Goal: Transaction & Acquisition: Purchase product/service

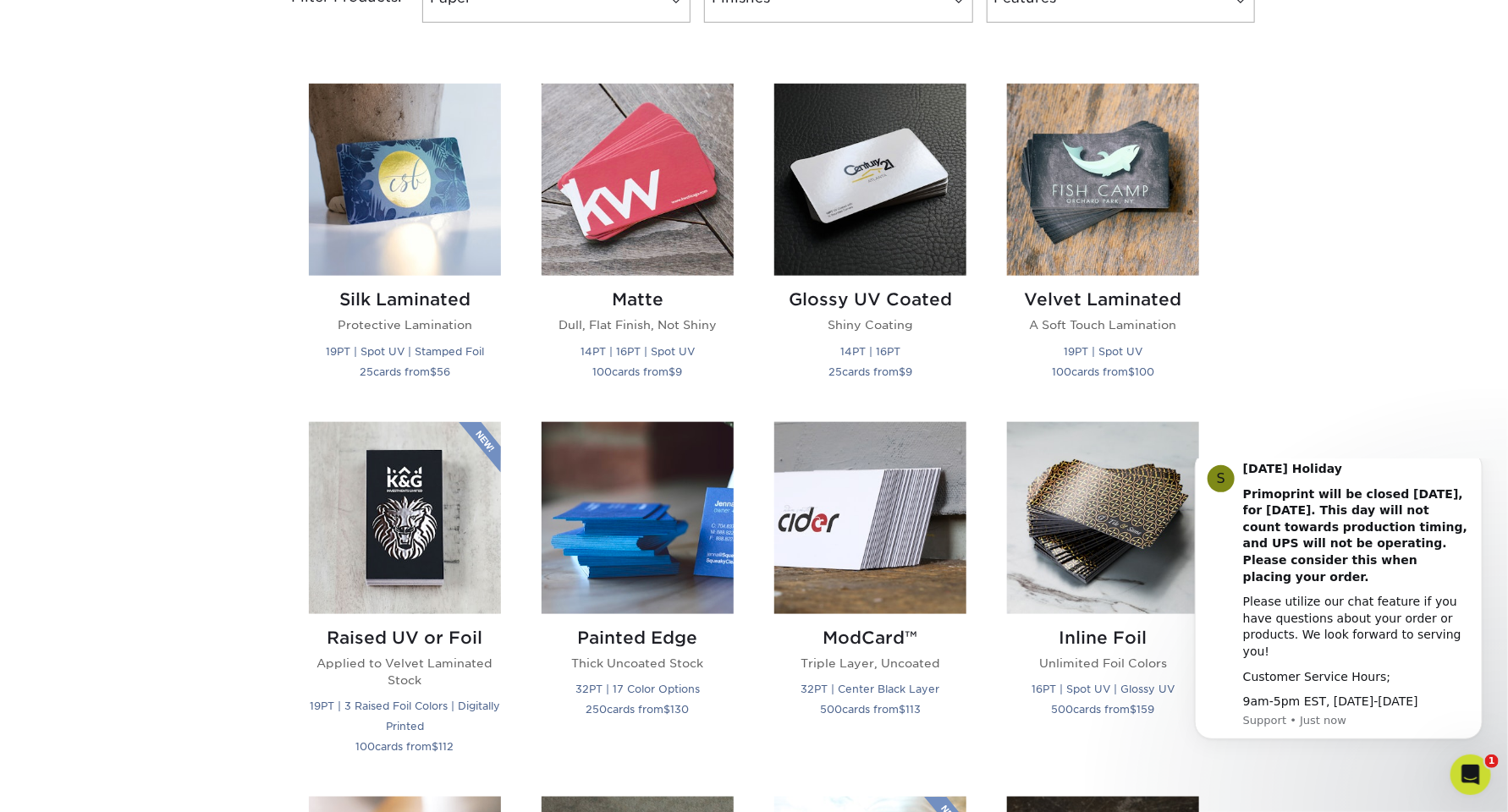
scroll to position [677, 0]
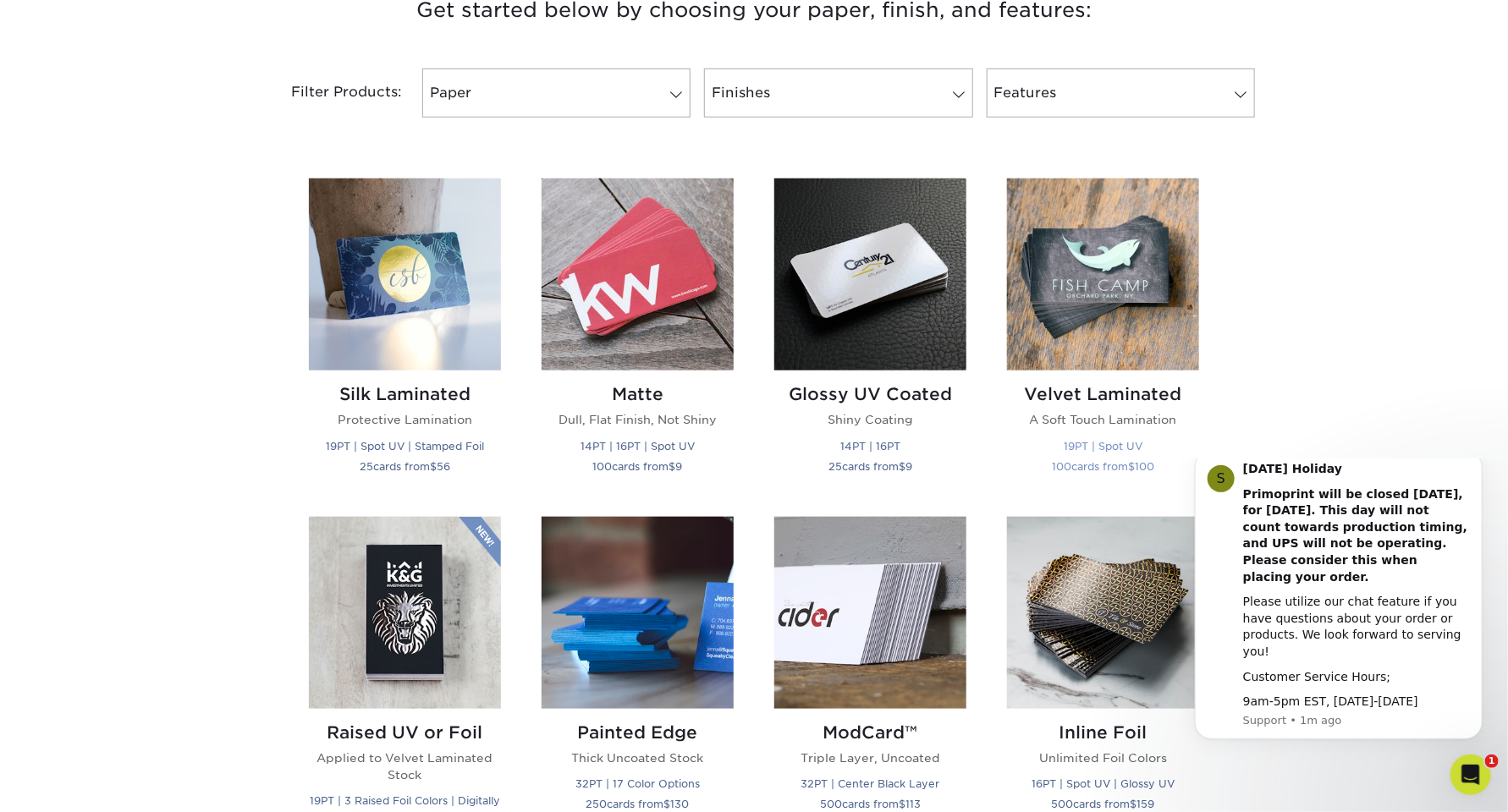
click at [1091, 303] on img at bounding box center [1103, 275] width 192 height 192
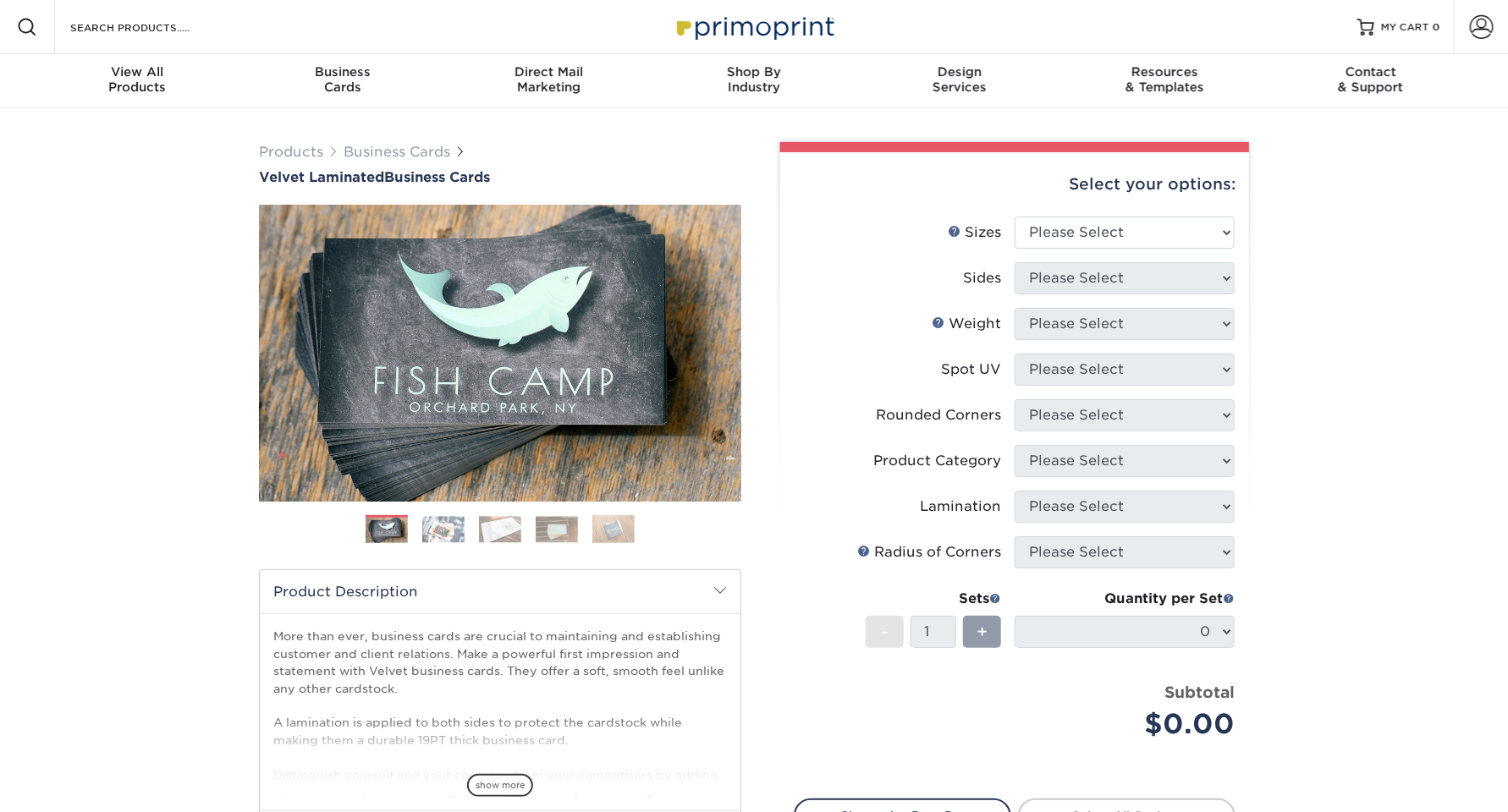
click at [439, 527] on img at bounding box center [443, 528] width 42 height 26
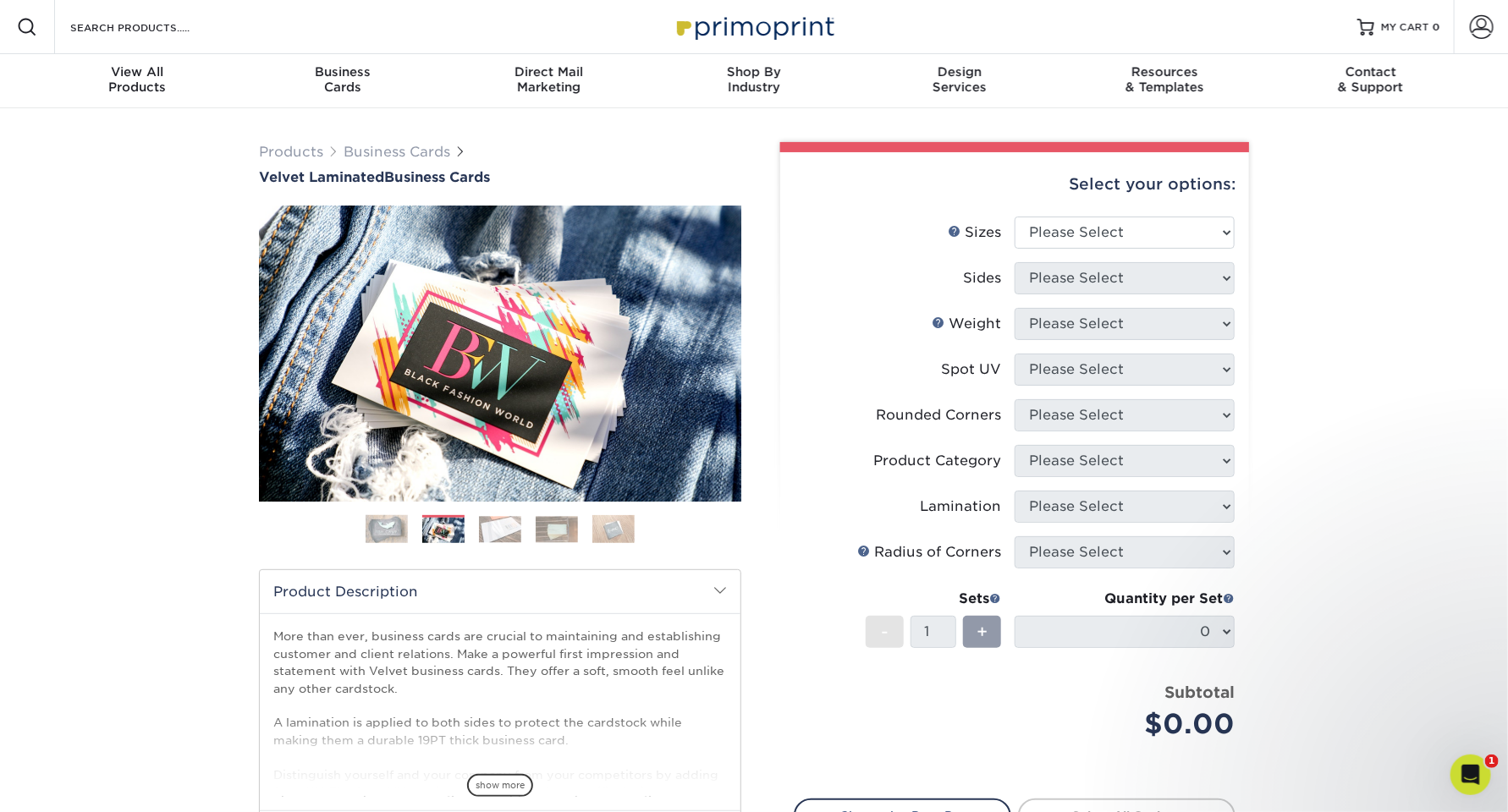
click at [494, 527] on img at bounding box center [500, 528] width 42 height 26
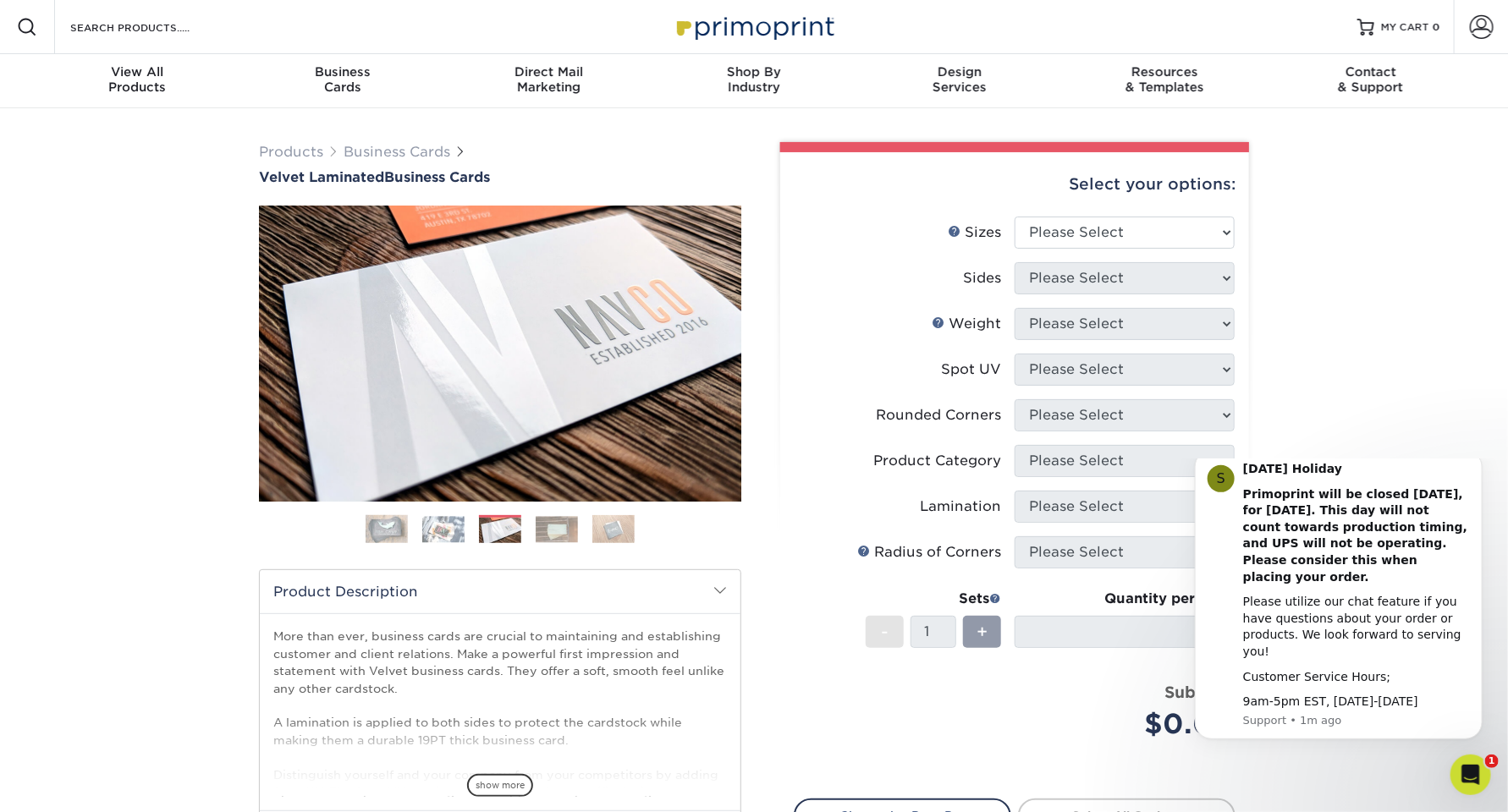
click at [548, 525] on img at bounding box center [557, 528] width 42 height 26
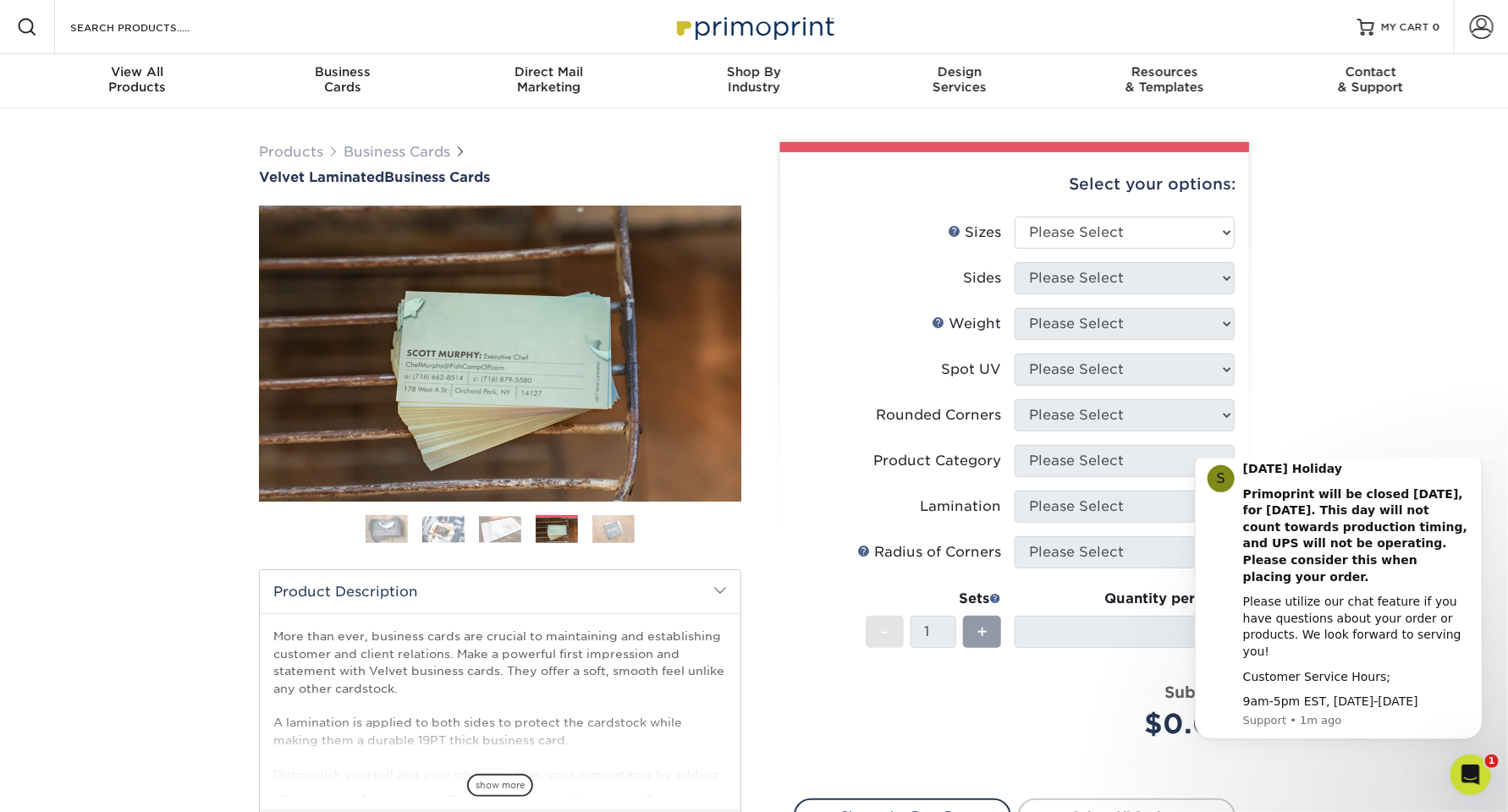
click at [609, 527] on img at bounding box center [614, 528] width 42 height 30
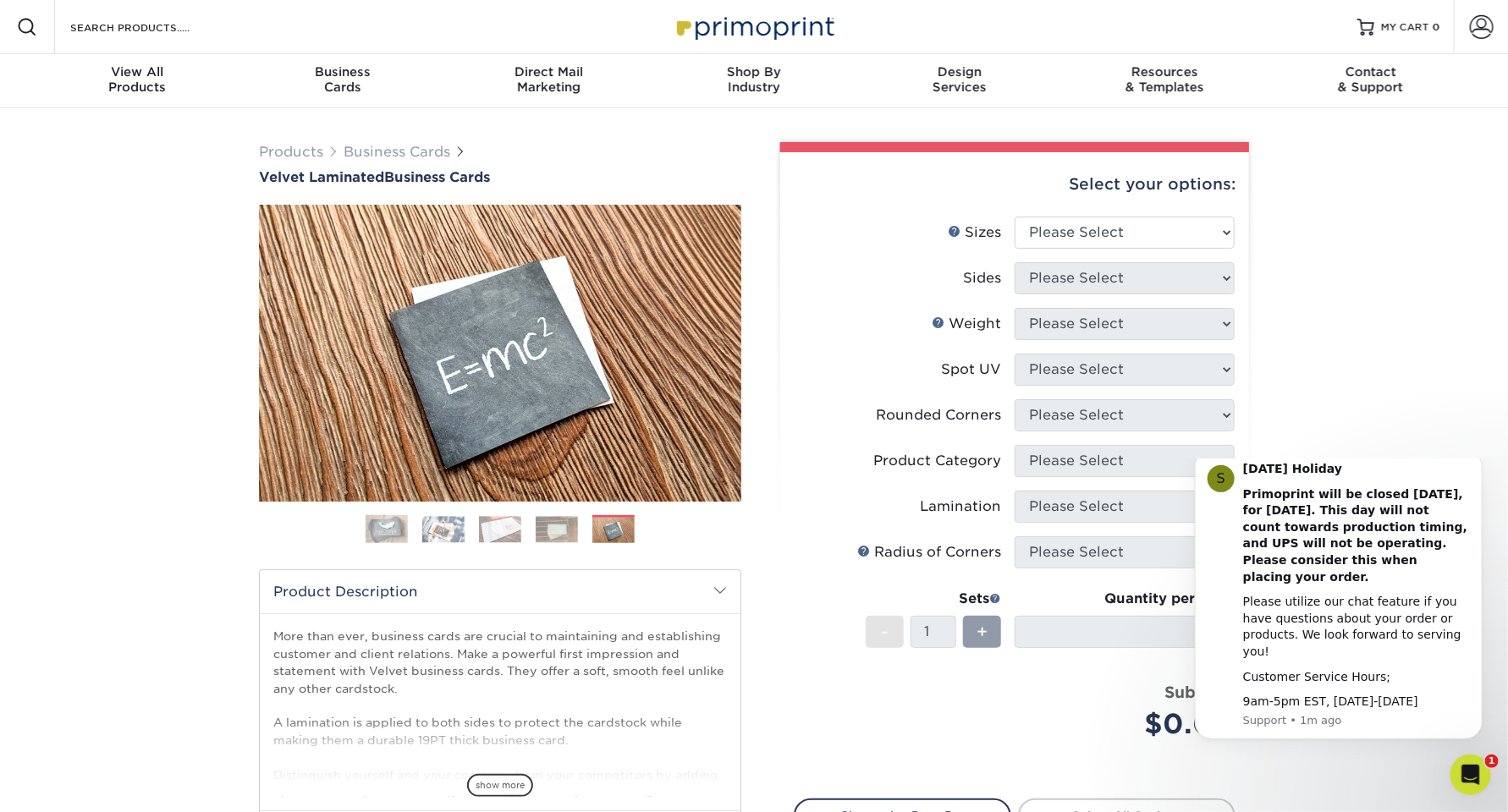
click at [384, 530] on img at bounding box center [387, 529] width 42 height 42
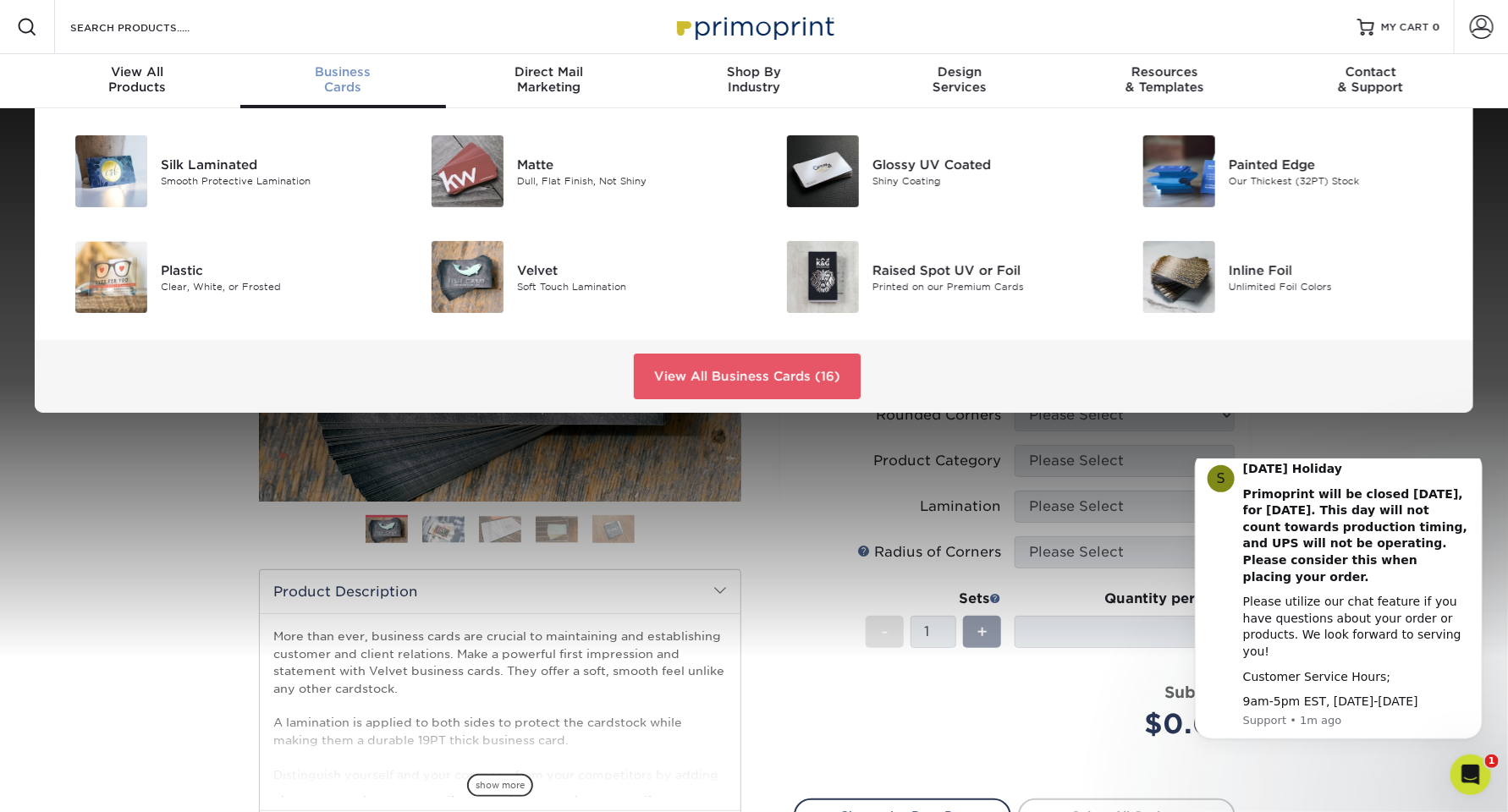
click at [344, 83] on div "Business Cards" at bounding box center [343, 79] width 206 height 31
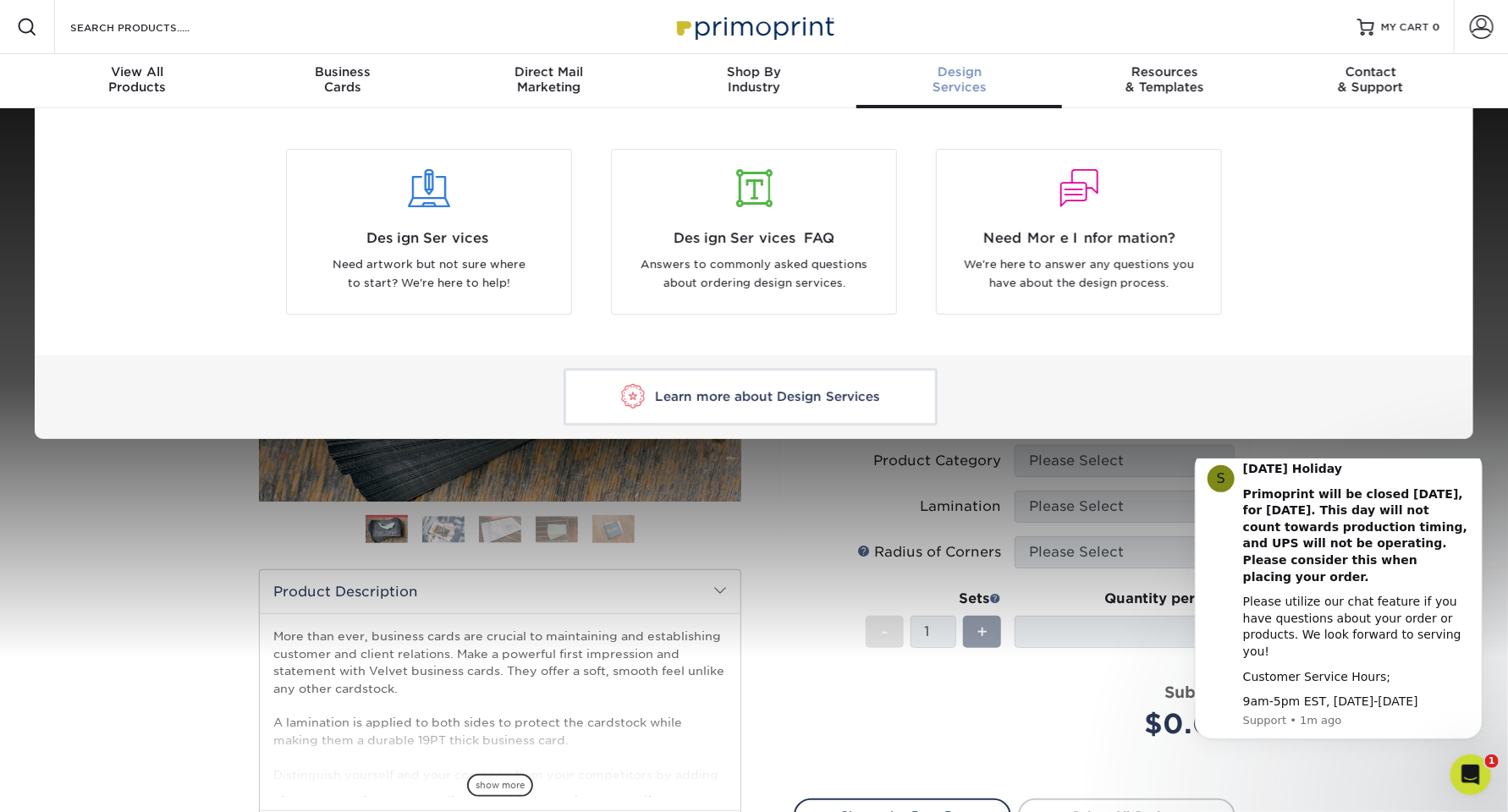
click at [960, 73] on span "Design" at bounding box center [960, 71] width 206 height 15
